Goal: Task Accomplishment & Management: Use online tool/utility

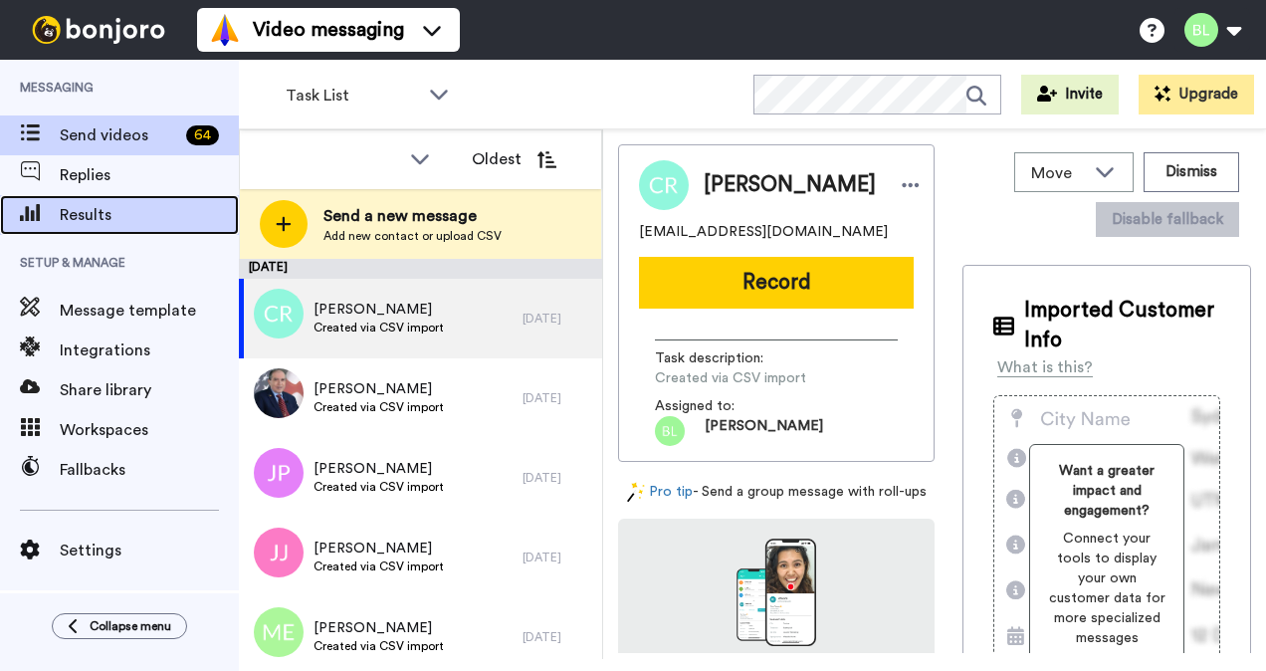
click at [146, 229] on div "Results" at bounding box center [119, 215] width 239 height 40
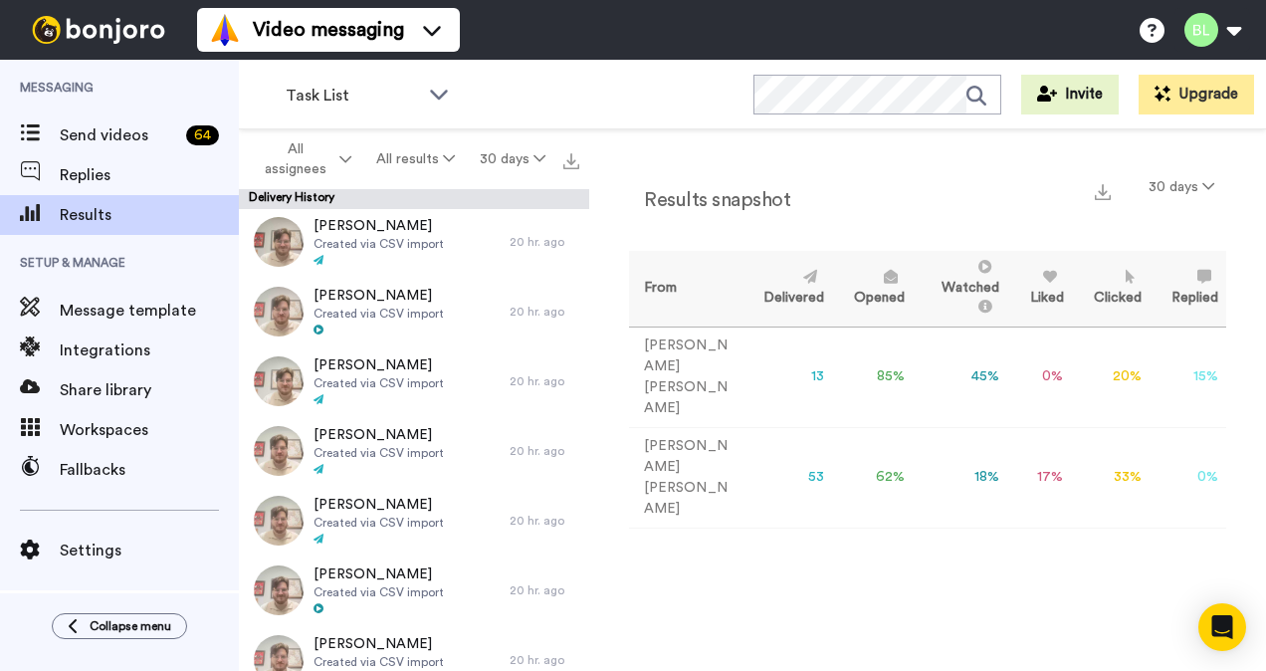
scroll to position [1187, 0]
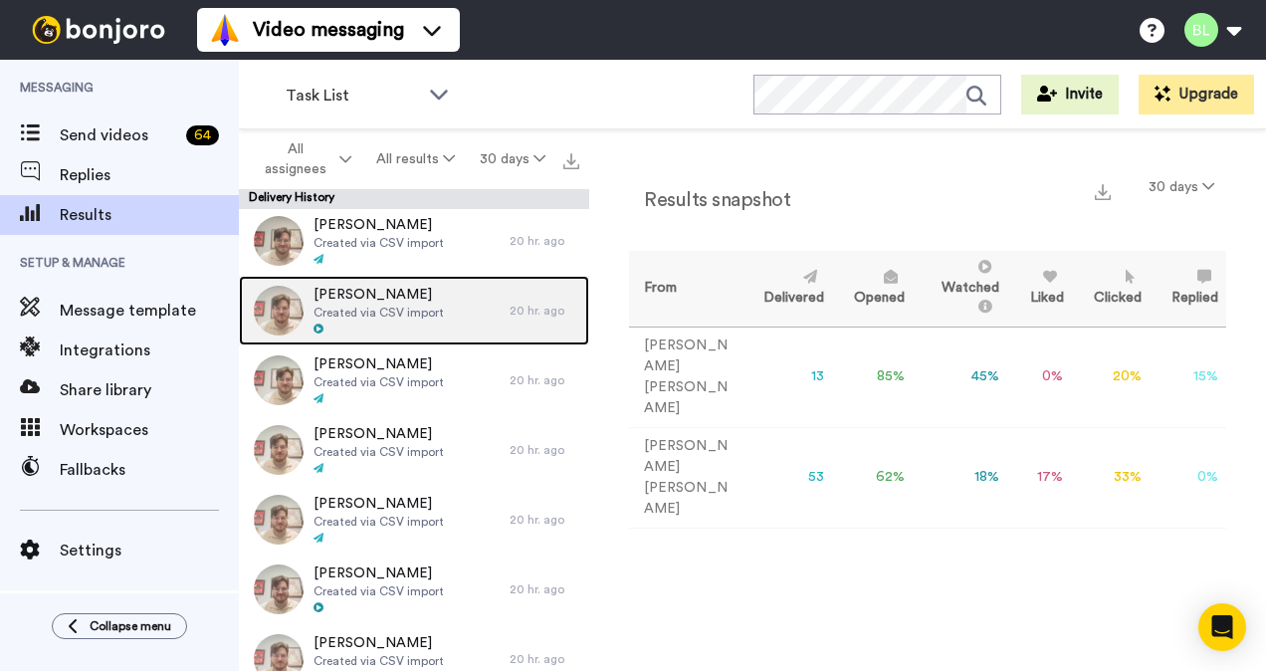
click at [445, 312] on div "Kathleen Redmond Created via CSV import" at bounding box center [374, 311] width 271 height 70
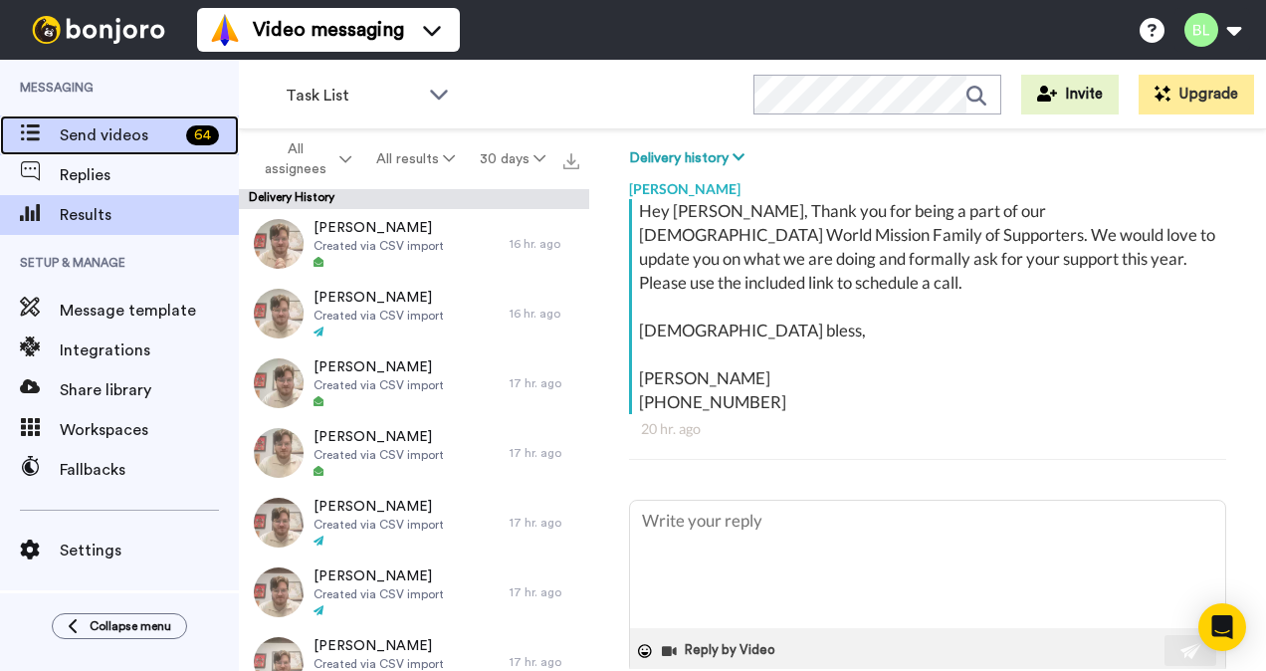
click at [149, 129] on span "Send videos" at bounding box center [119, 135] width 118 height 24
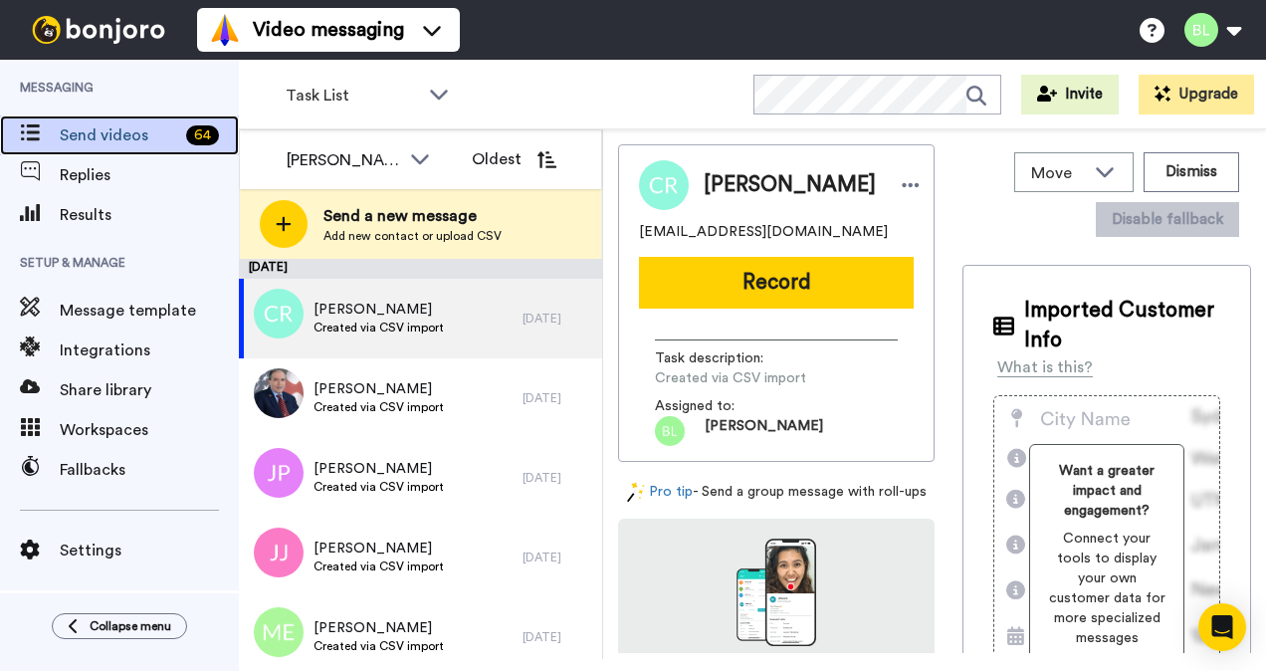
click at [149, 128] on span "Send videos" at bounding box center [119, 135] width 118 height 24
